Goal: Find contact information: Find contact information

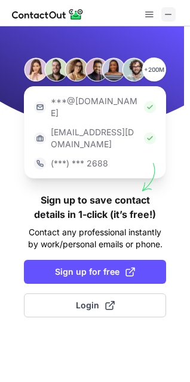
click at [170, 14] on span at bounding box center [169, 15] width 10 height 10
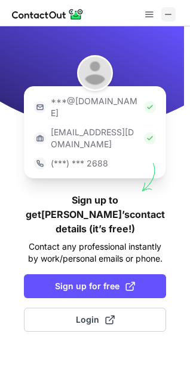
click at [175, 11] on button at bounding box center [168, 14] width 14 height 14
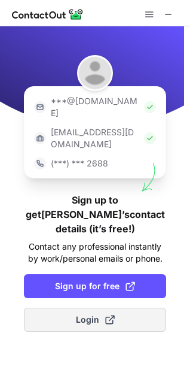
click at [99, 313] on span "Login" at bounding box center [95, 319] width 39 height 12
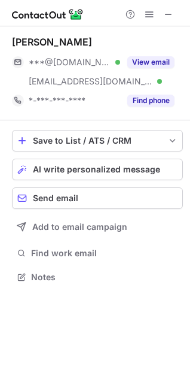
scroll to position [268, 190]
click at [169, 16] on span at bounding box center [169, 15] width 10 height 10
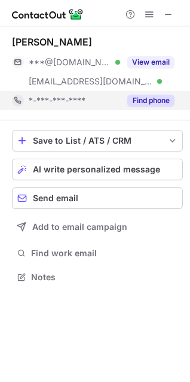
click at [150, 102] on button "Find phone" at bounding box center [150, 100] width 47 height 12
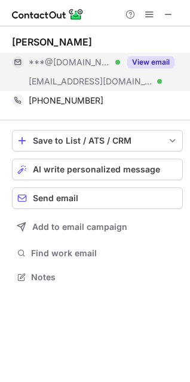
click at [155, 63] on button "View email" at bounding box center [150, 62] width 47 height 12
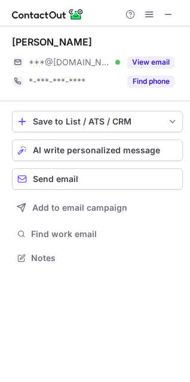
scroll to position [249, 190]
